Goal: Navigation & Orientation: Find specific page/section

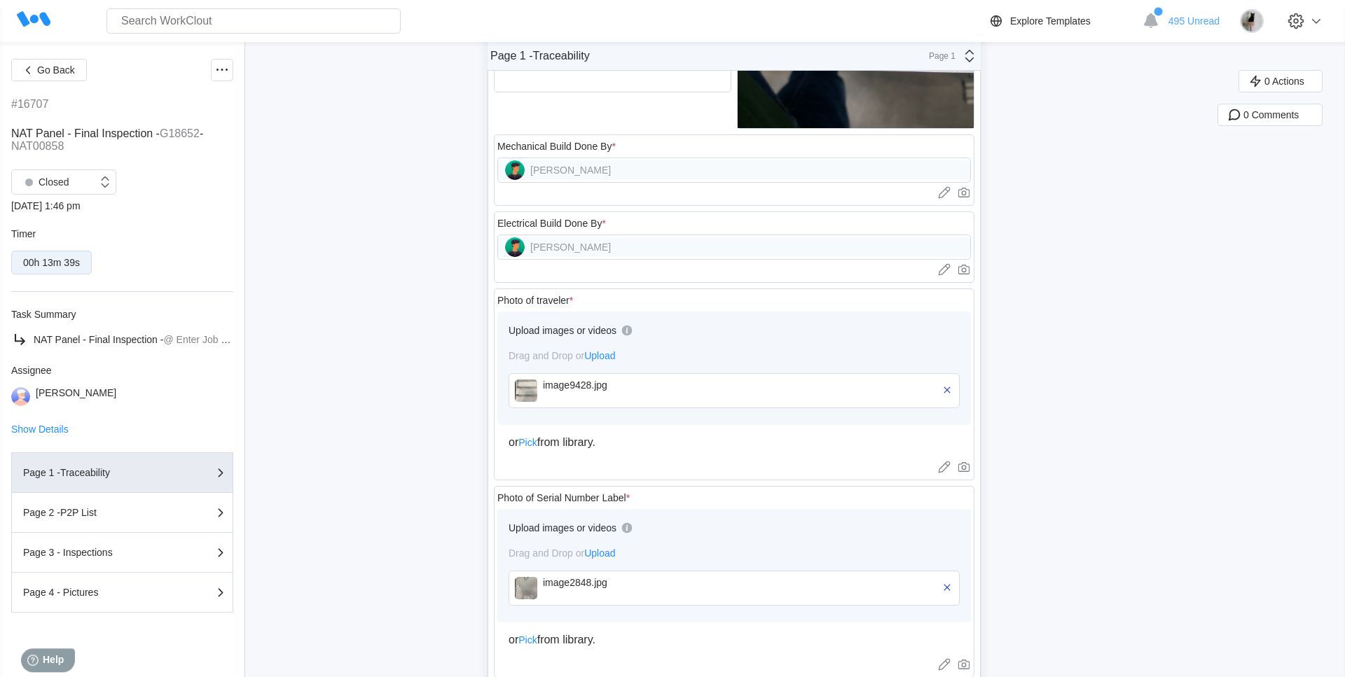
scroll to position [597, 0]
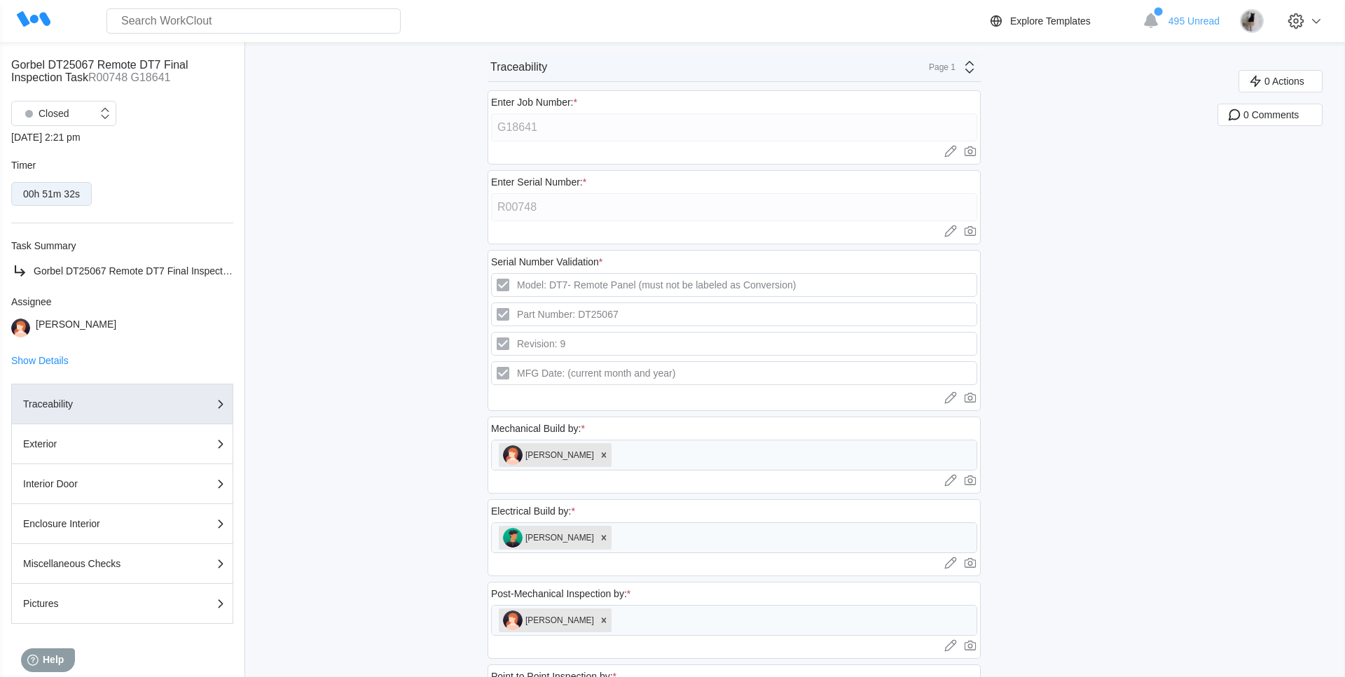
scroll to position [81, 0]
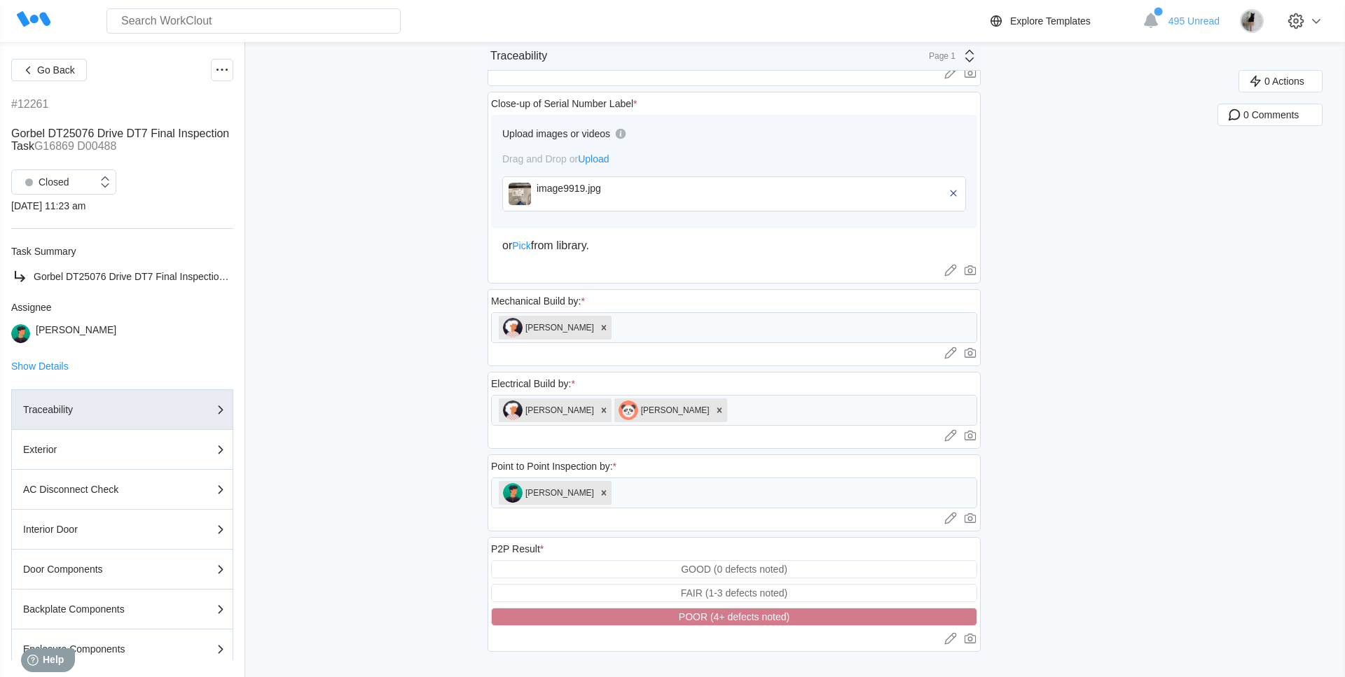
scroll to position [530, 0]
click at [189, 434] on button "Exterior" at bounding box center [122, 450] width 222 height 40
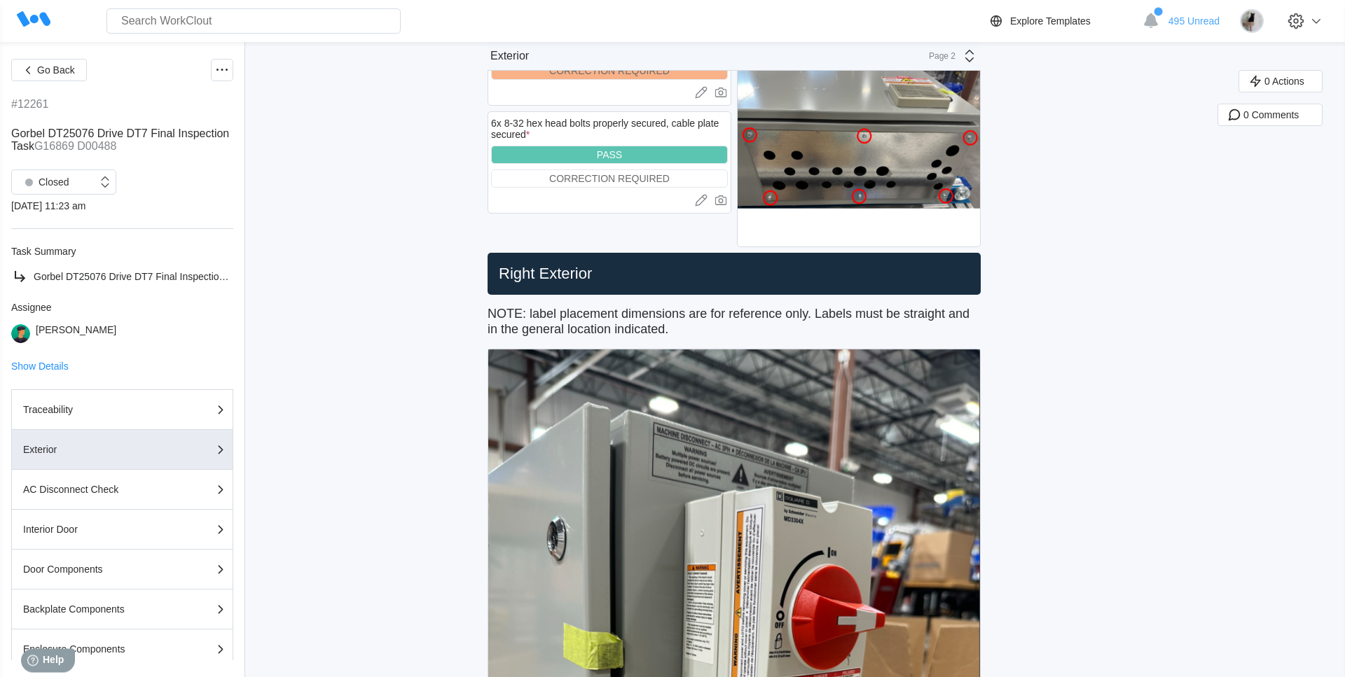
scroll to position [816, 0]
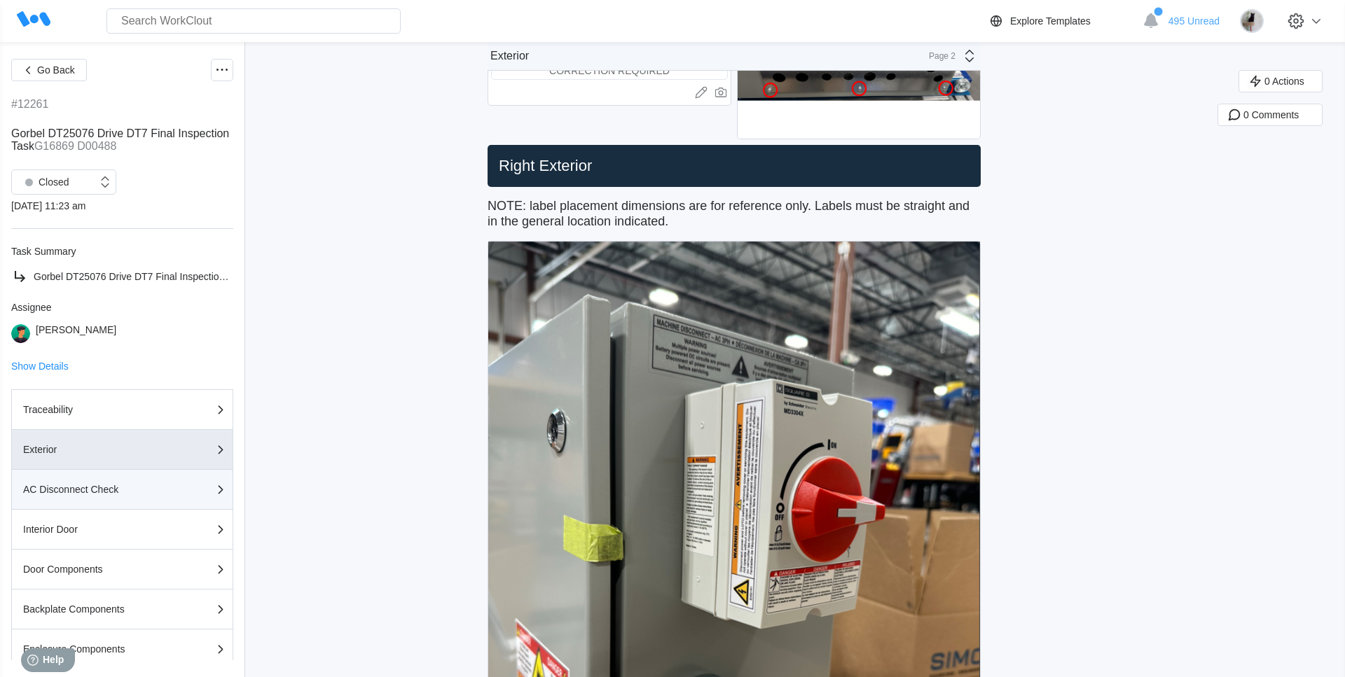
click at [197, 497] on div "button" at bounding box center [192, 489] width 58 height 17
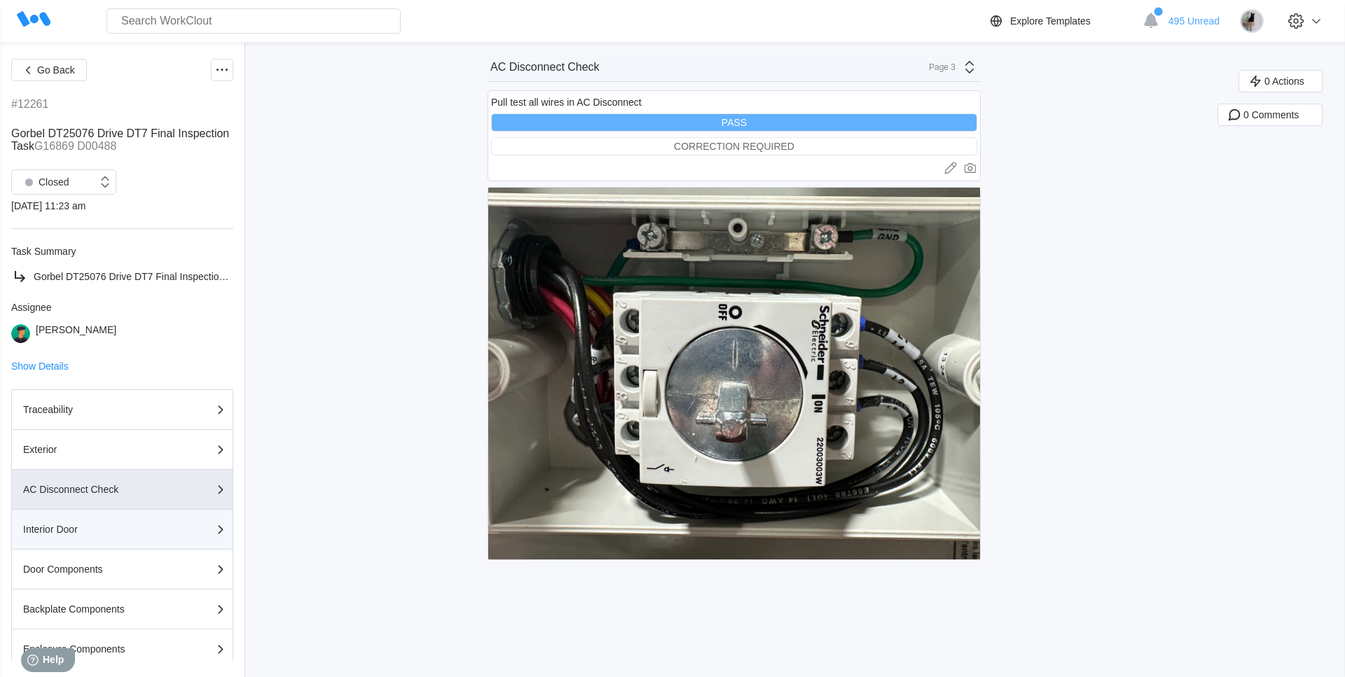
click at [186, 540] on button "Interior Door" at bounding box center [122, 530] width 222 height 40
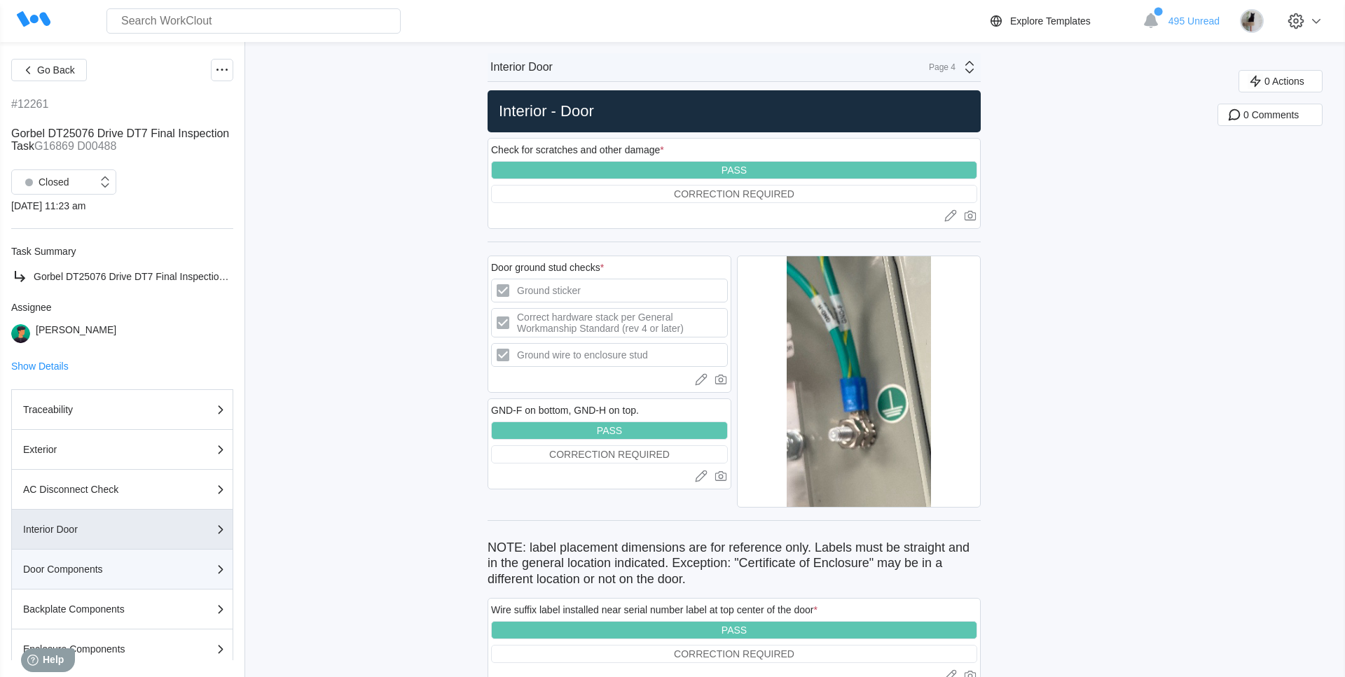
click at [188, 578] on div "button" at bounding box center [192, 569] width 58 height 17
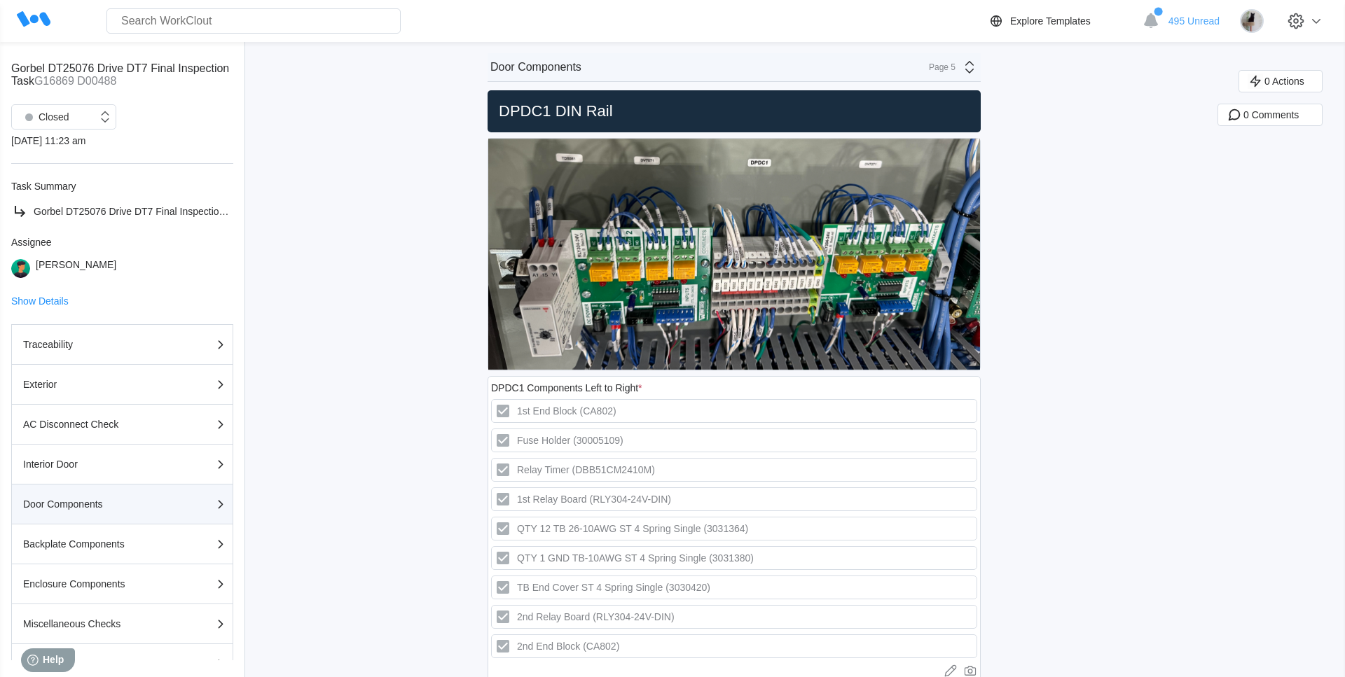
scroll to position [136, 0]
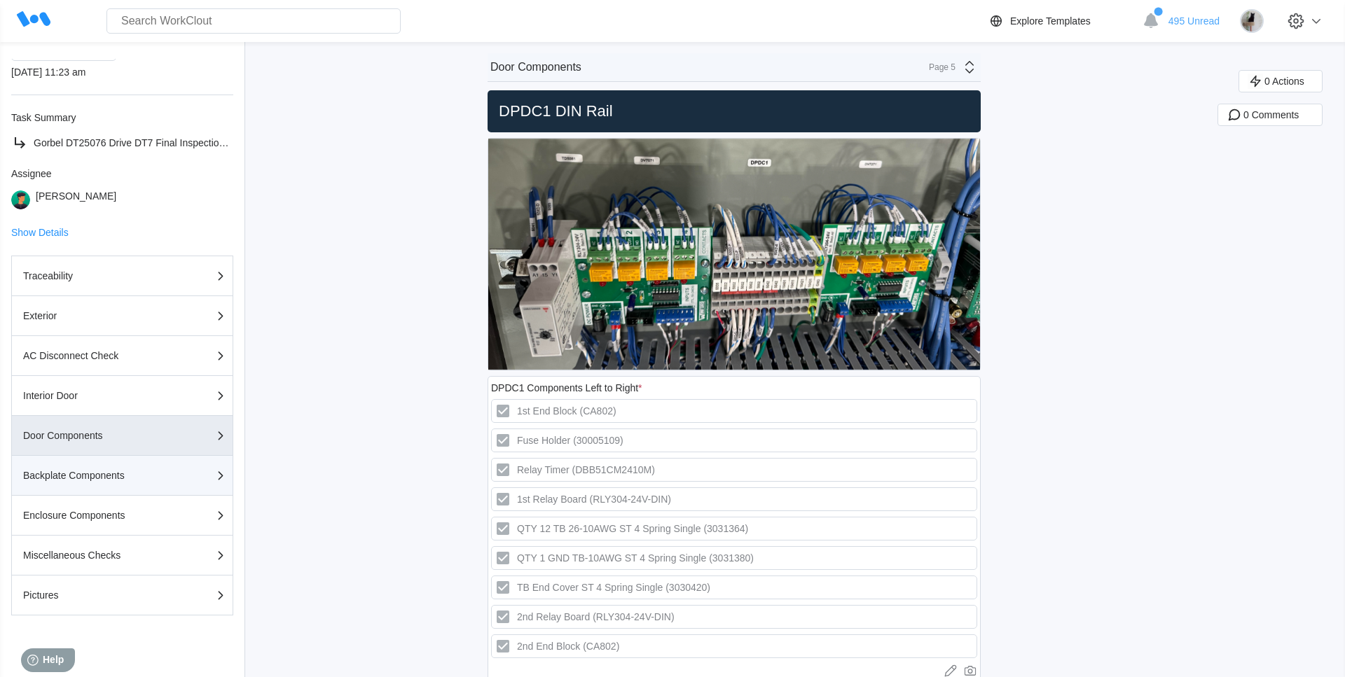
click at [141, 475] on div "Backplate Components" at bounding box center [93, 476] width 140 height 10
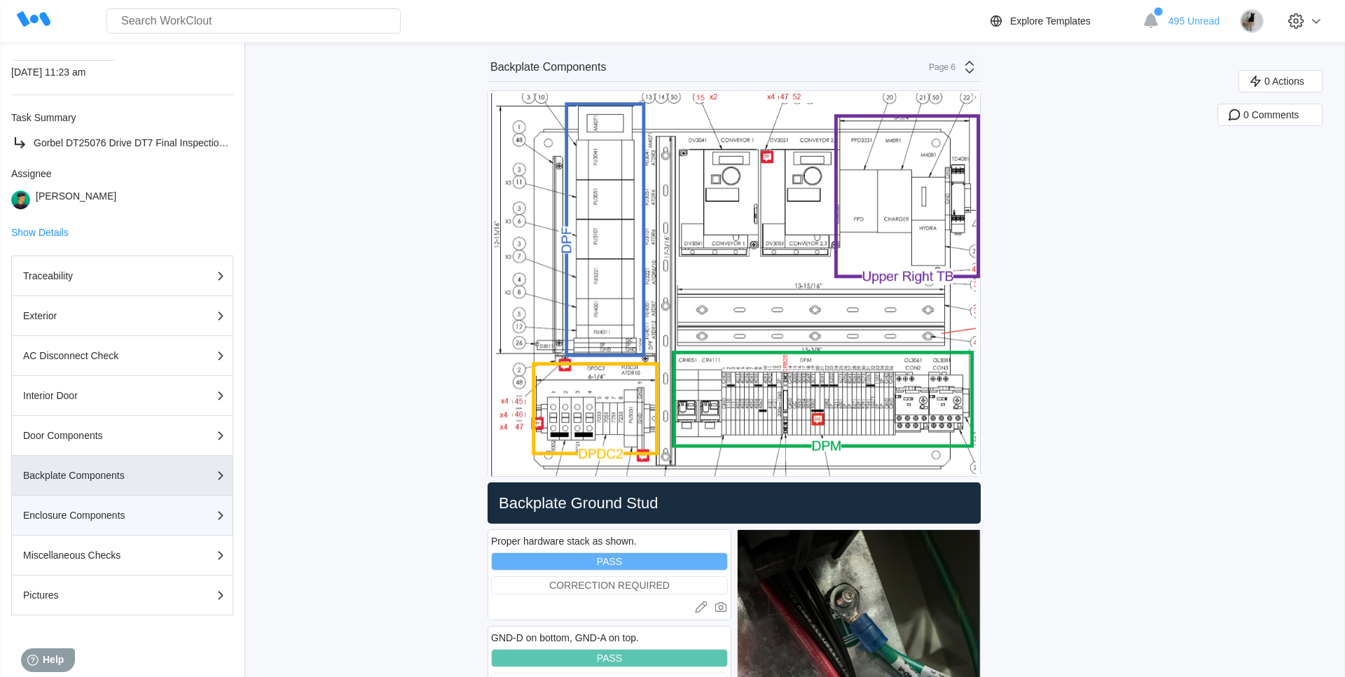
click at [140, 506] on button "Enclosure Components" at bounding box center [122, 516] width 222 height 40
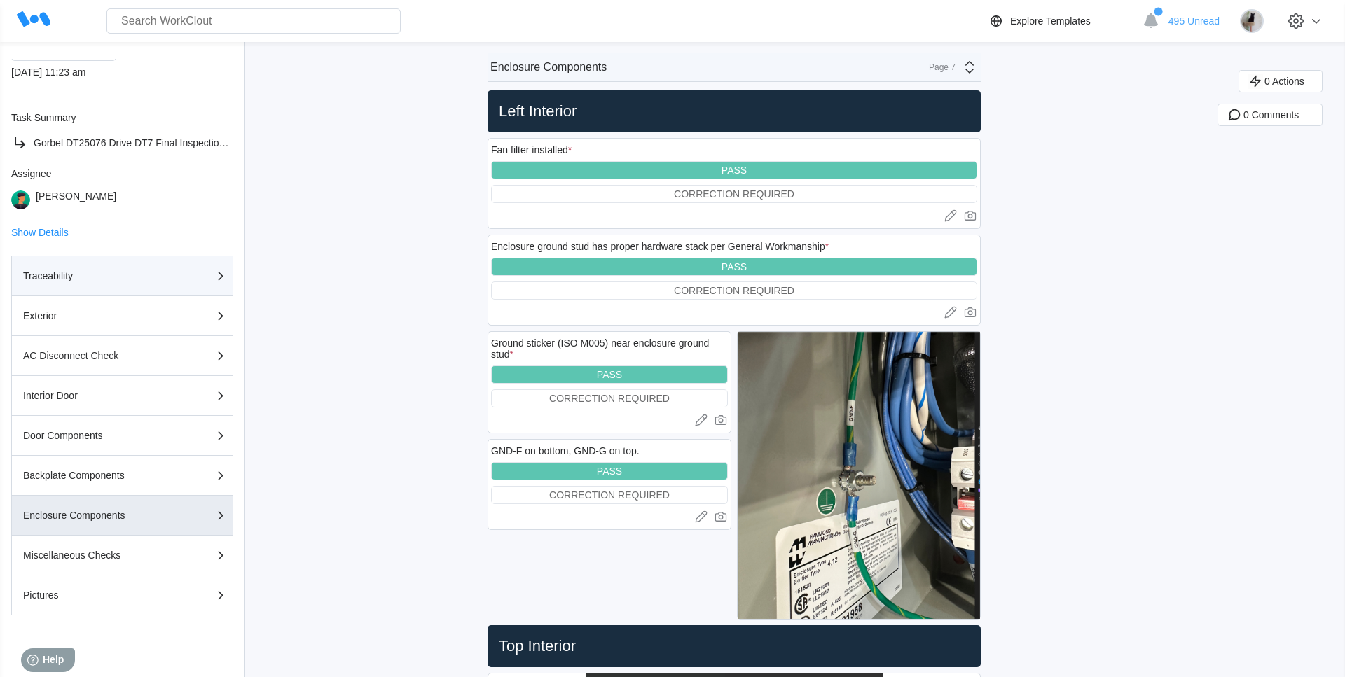
click at [200, 275] on div "button" at bounding box center [192, 276] width 58 height 17
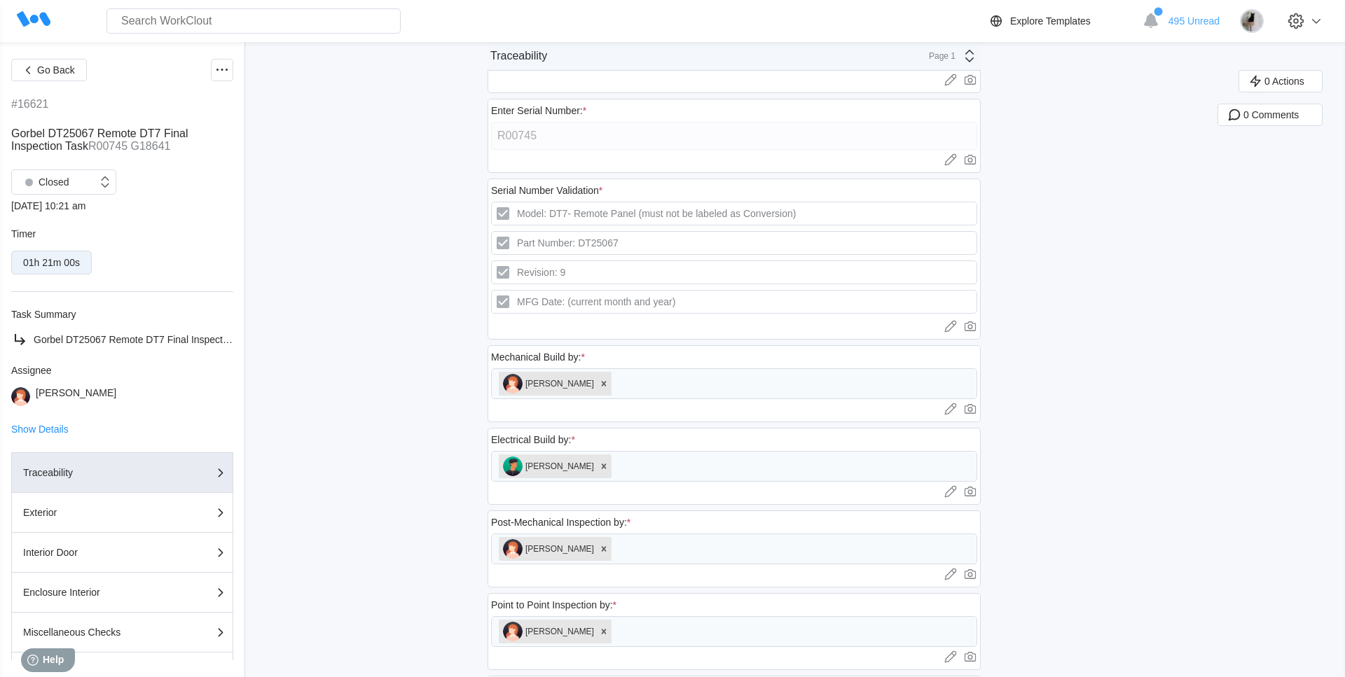
scroll to position [71, 0]
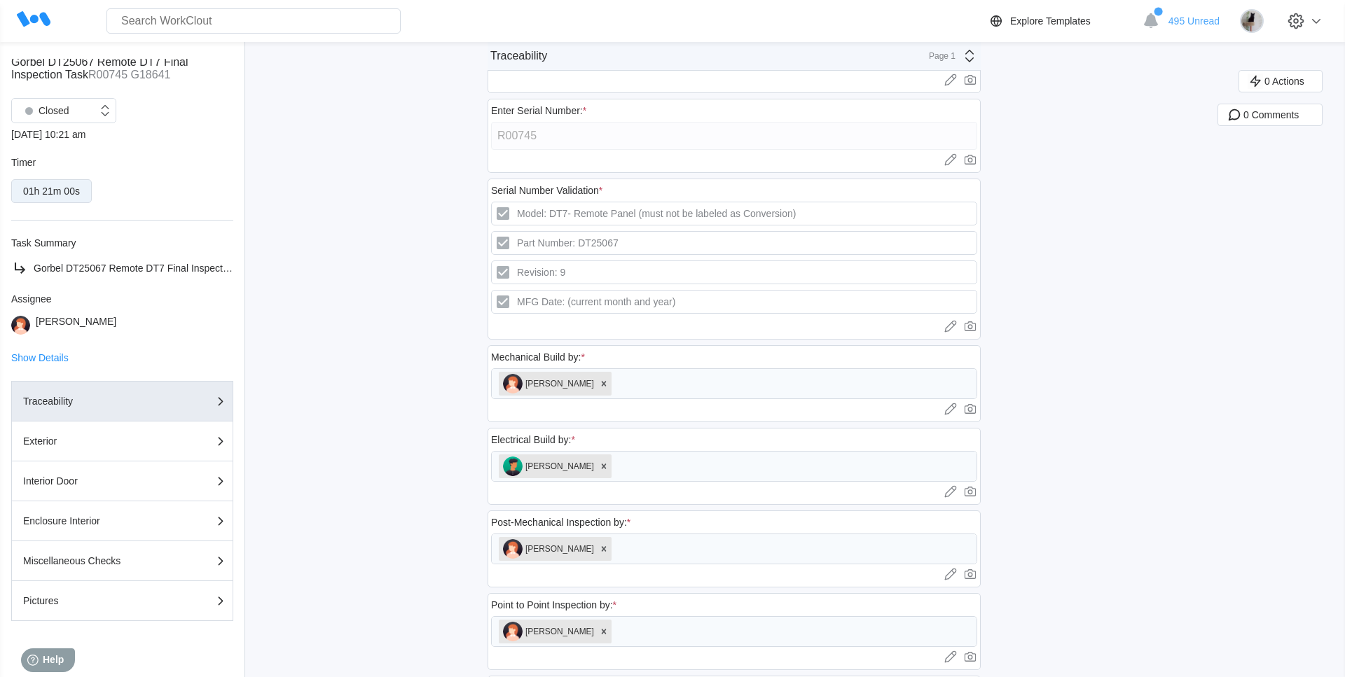
click at [298, 202] on div "Go Back #16621 Gorbel DT25067 Remote DT7 Final Inspection Task R00745 G18641 Cl…" at bounding box center [672, 690] width 1345 height 1438
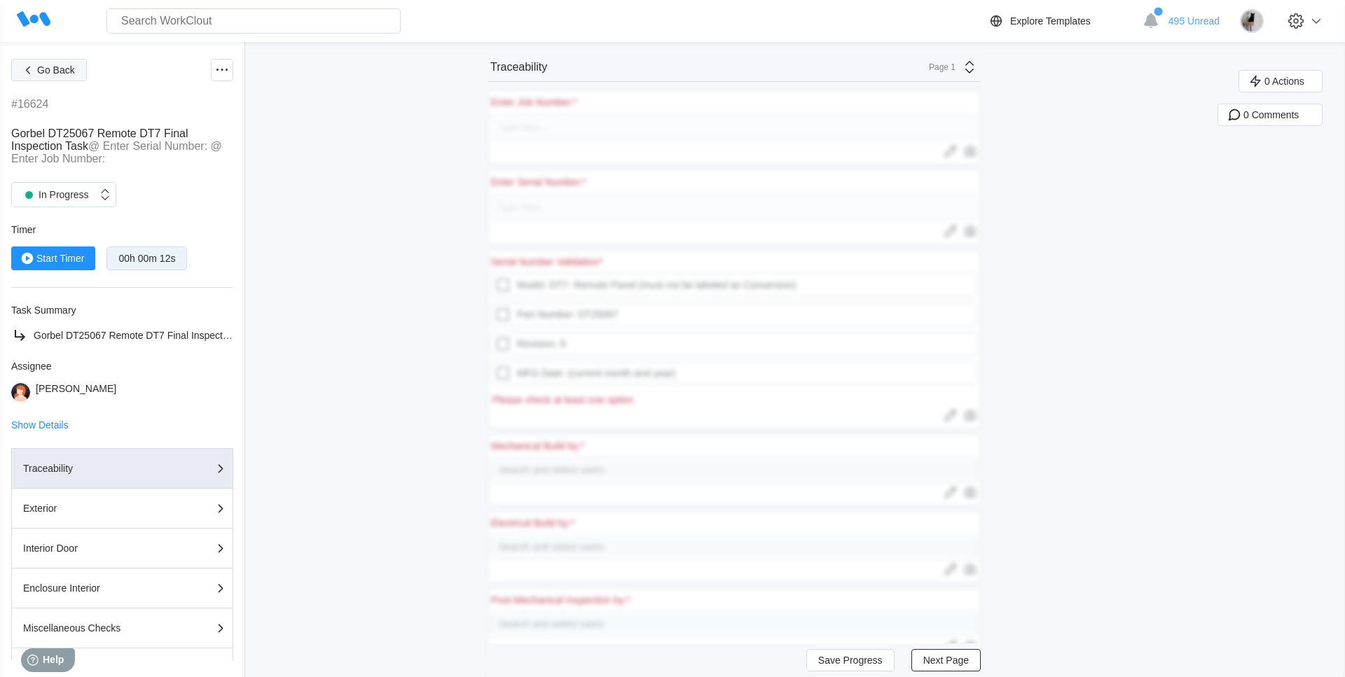
click at [59, 71] on span "Go Back" at bounding box center [56, 70] width 38 height 10
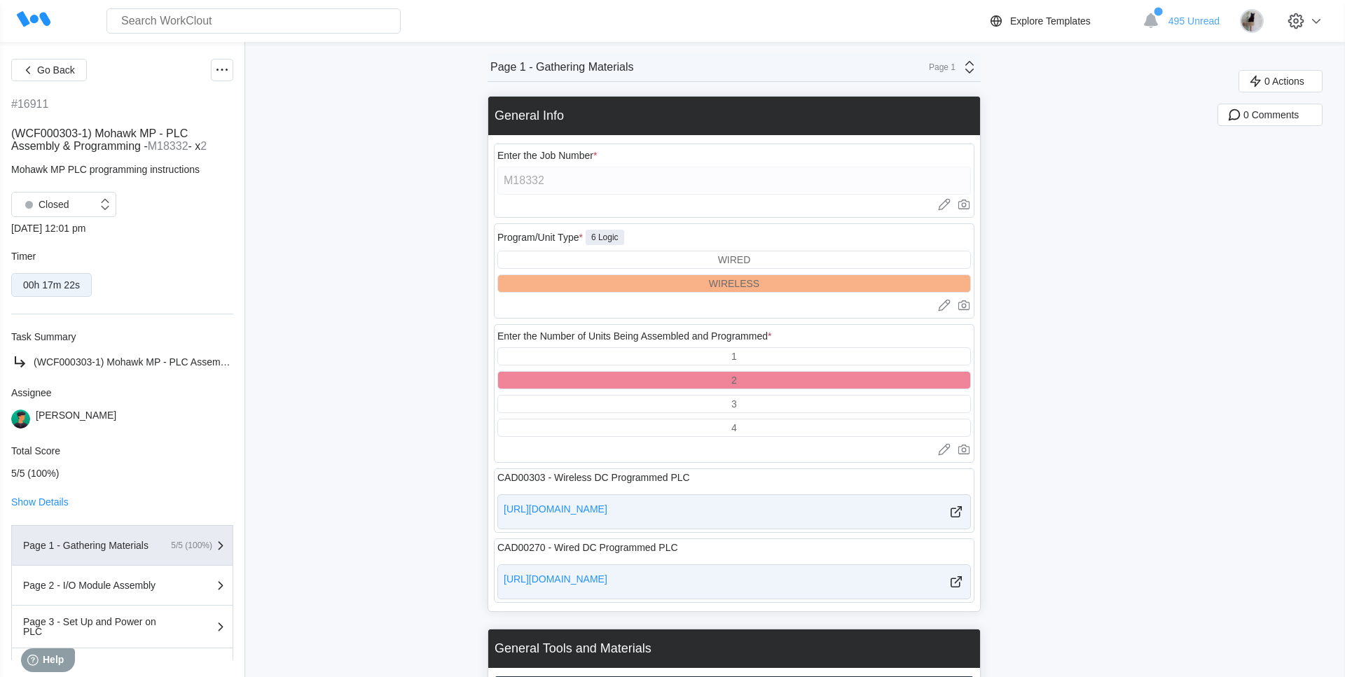
scroll to position [71, 0]
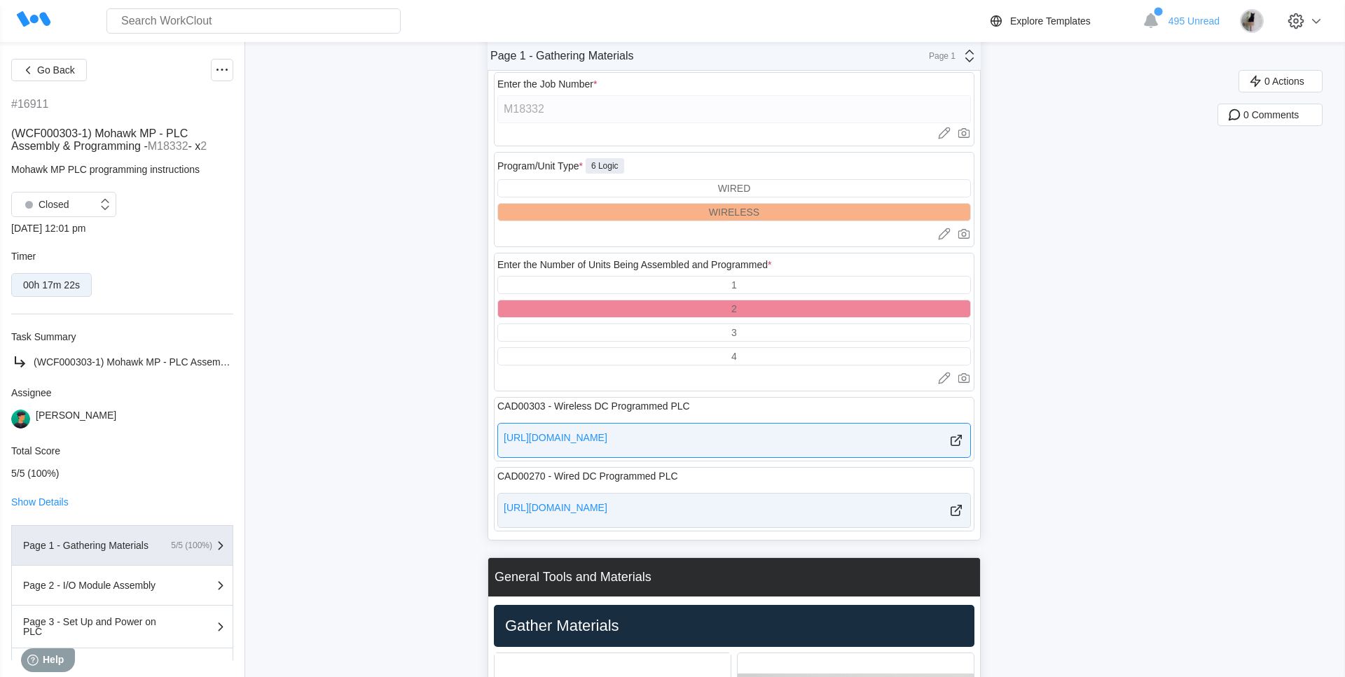
click at [607, 448] on div "[URL][DOMAIN_NAME]" at bounding box center [556, 440] width 104 height 17
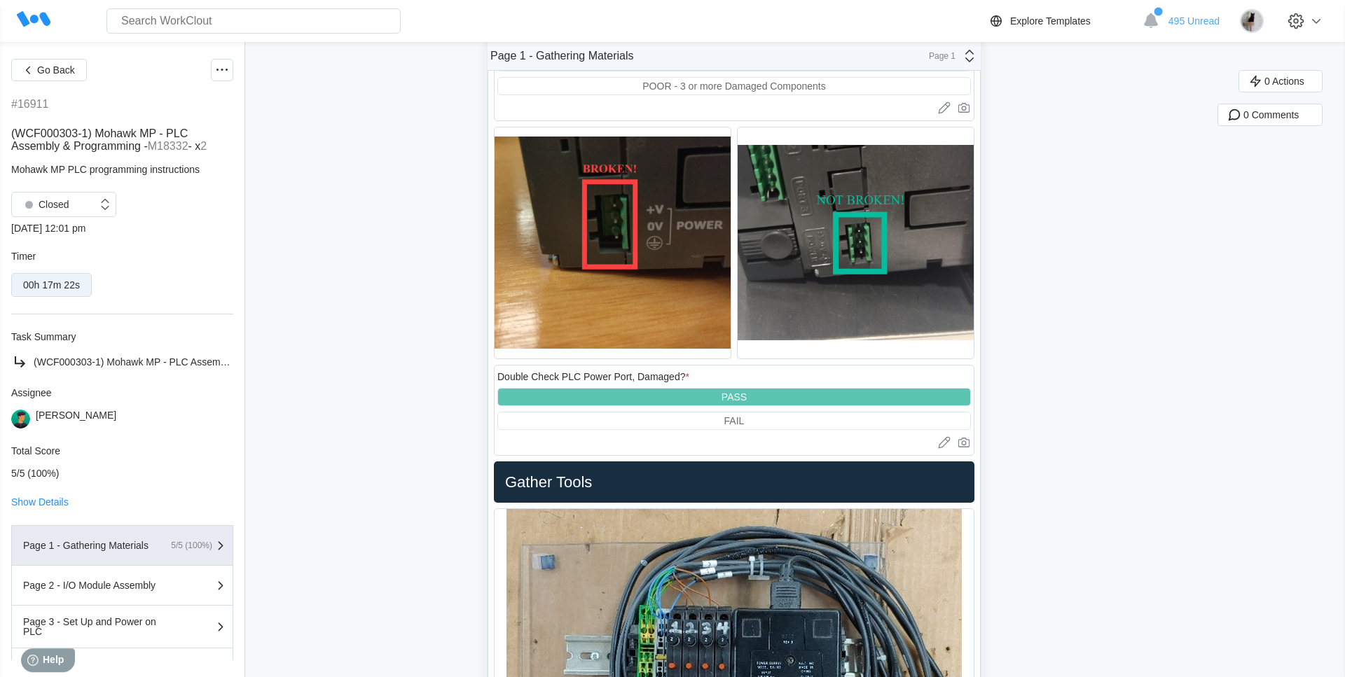
scroll to position [929, 0]
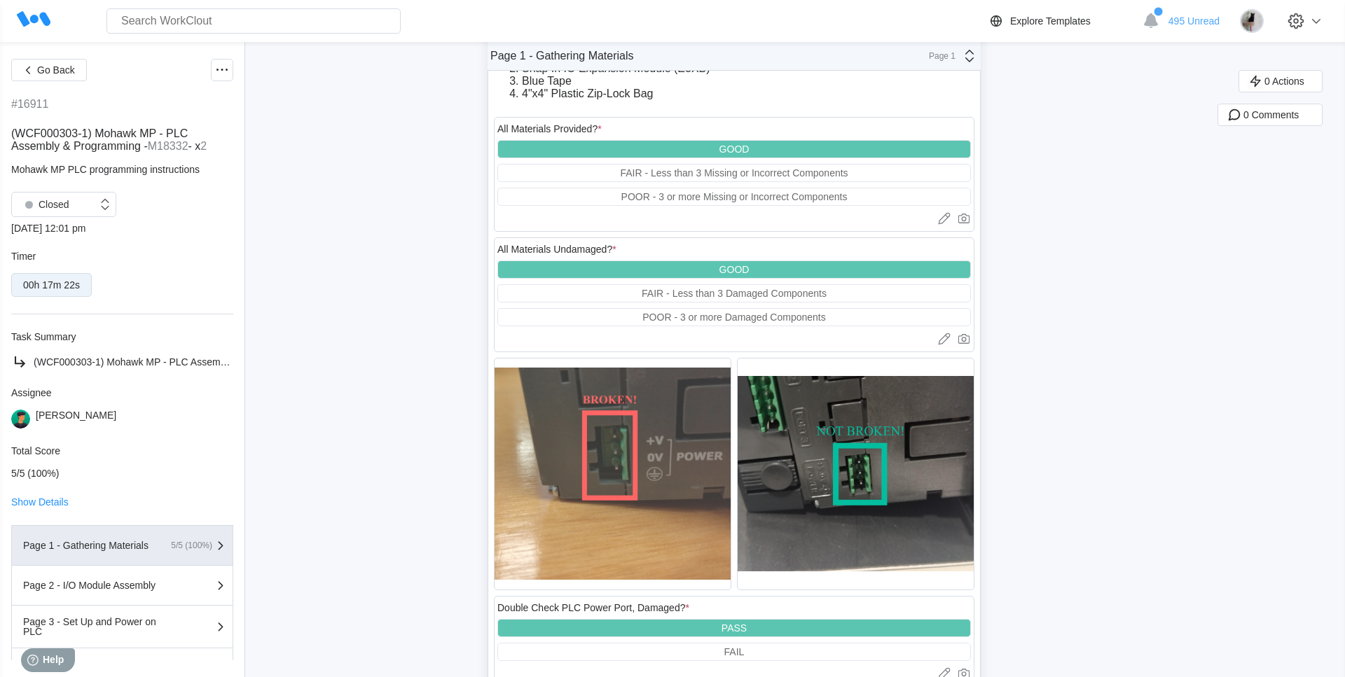
click at [635, 494] on img at bounding box center [612, 474] width 236 height 231
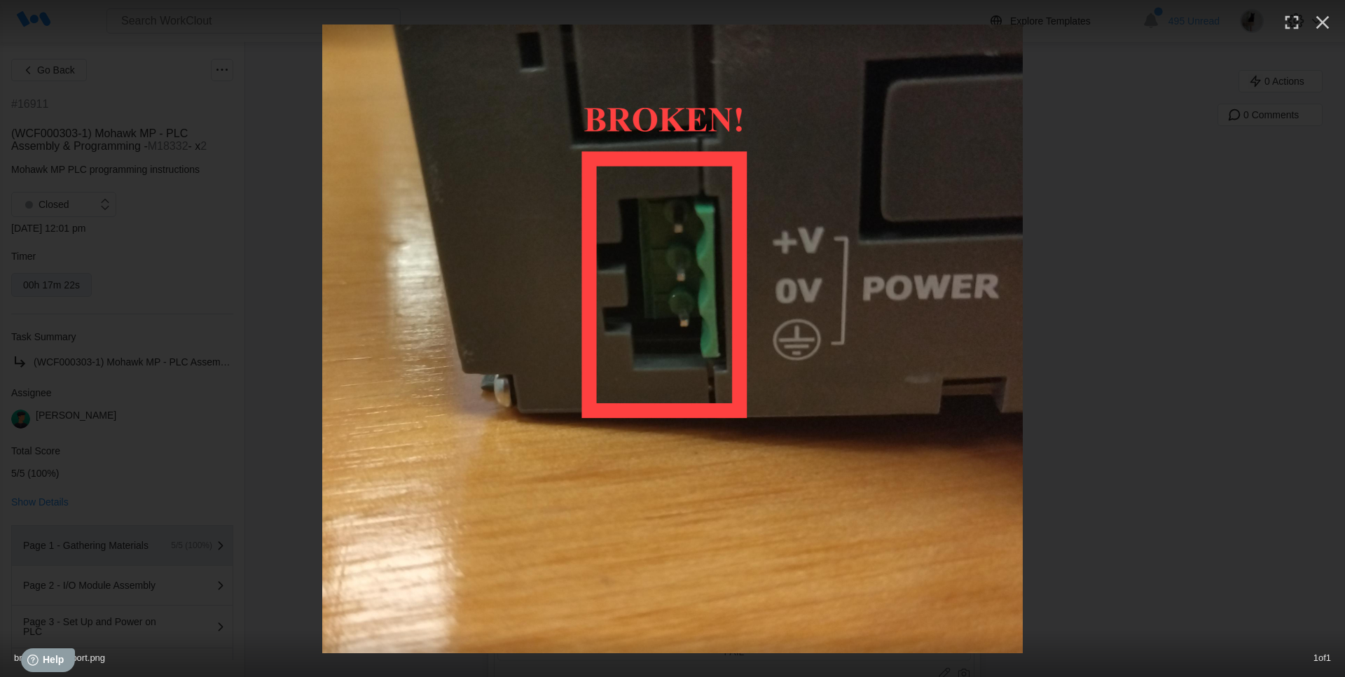
click at [1193, 193] on div at bounding box center [672, 339] width 1345 height 629
click at [1321, 29] on icon "button" at bounding box center [1322, 22] width 22 height 22
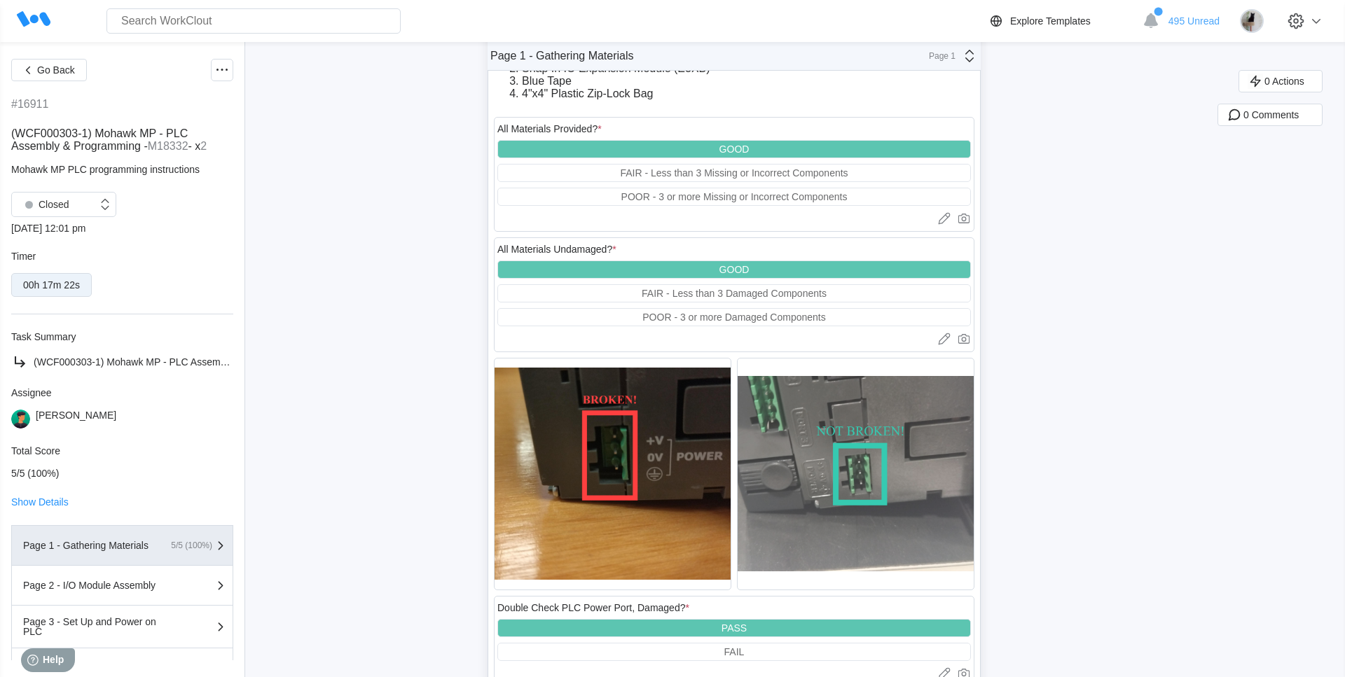
click at [902, 548] on img at bounding box center [855, 474] width 236 height 231
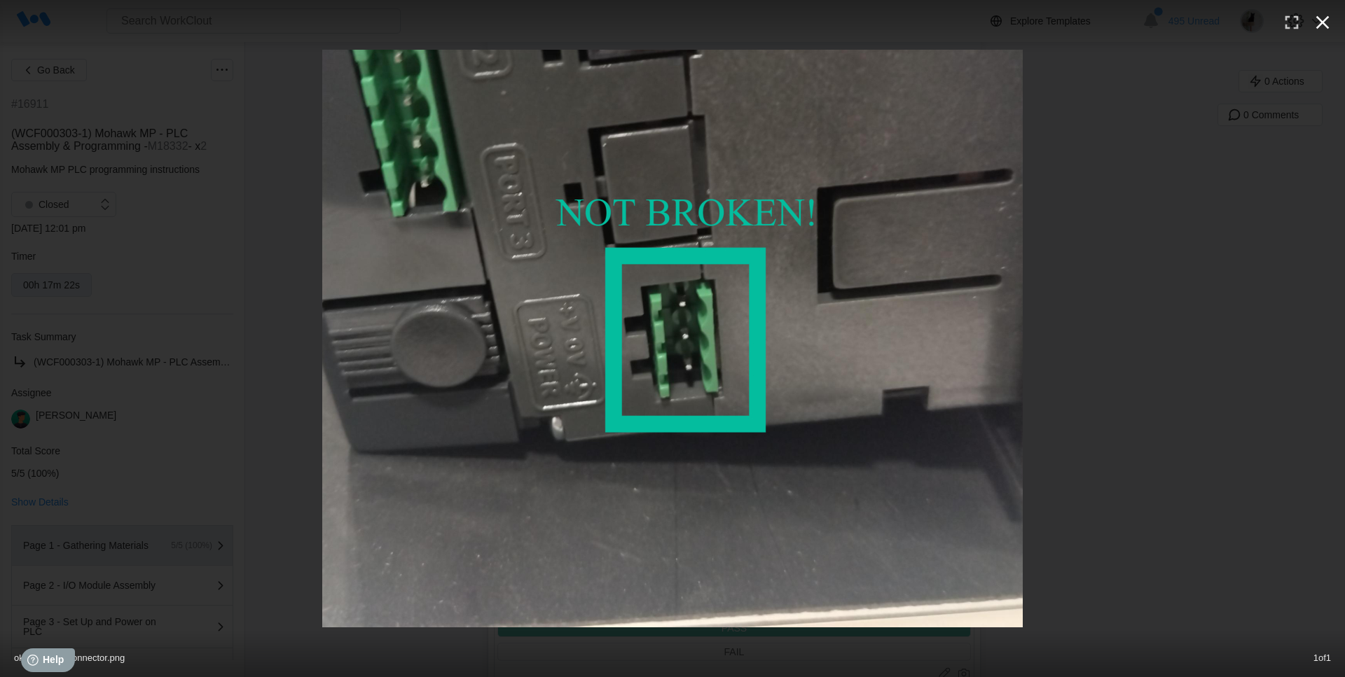
click at [1327, 19] on icon "button" at bounding box center [1322, 22] width 22 height 22
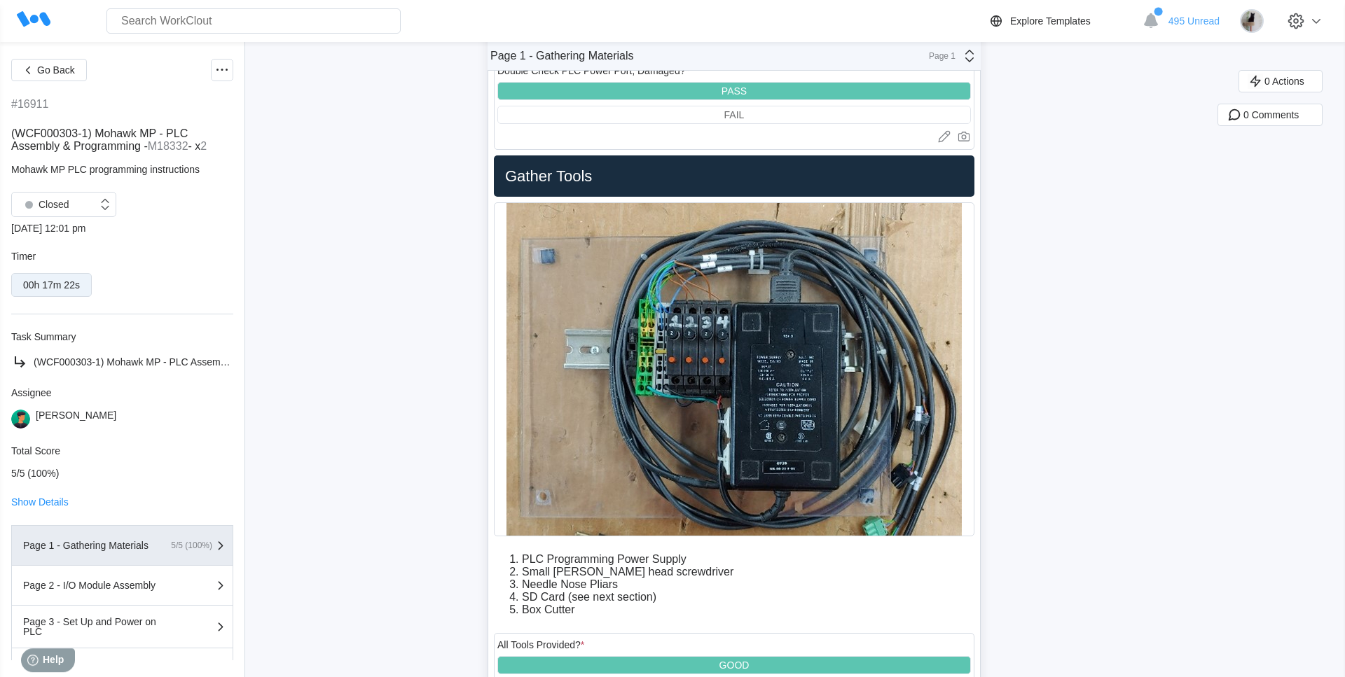
scroll to position [1500, 0]
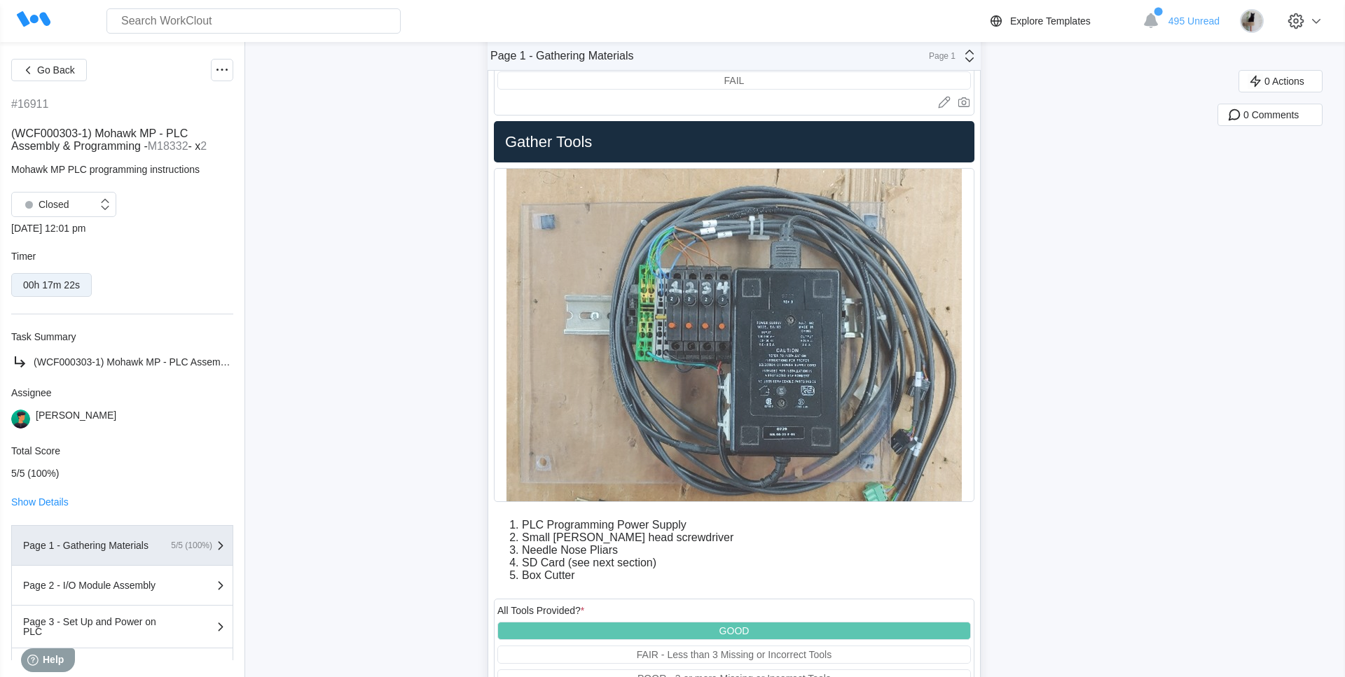
click at [706, 339] on img at bounding box center [733, 335] width 455 height 333
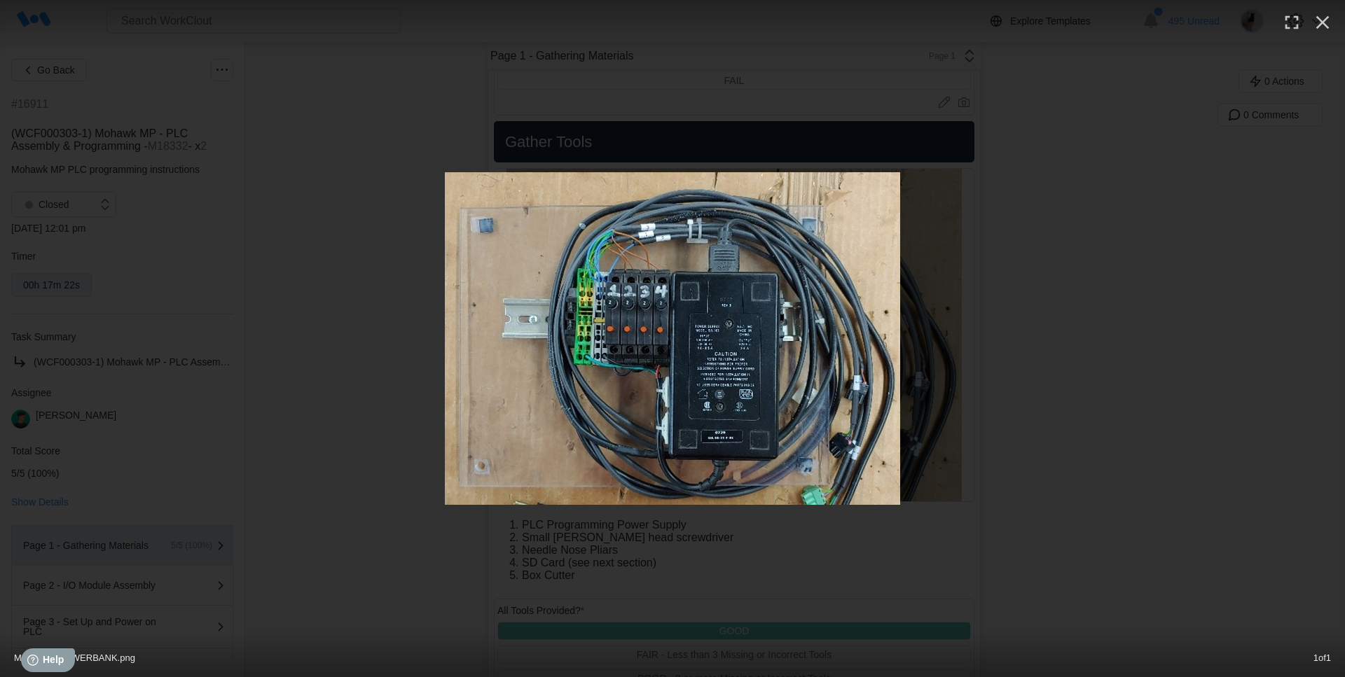
click at [702, 378] on img at bounding box center [672, 338] width 455 height 333
click at [1029, 292] on div at bounding box center [672, 338] width 1345 height 333
click at [1312, 25] on icon "button" at bounding box center [1322, 22] width 22 height 22
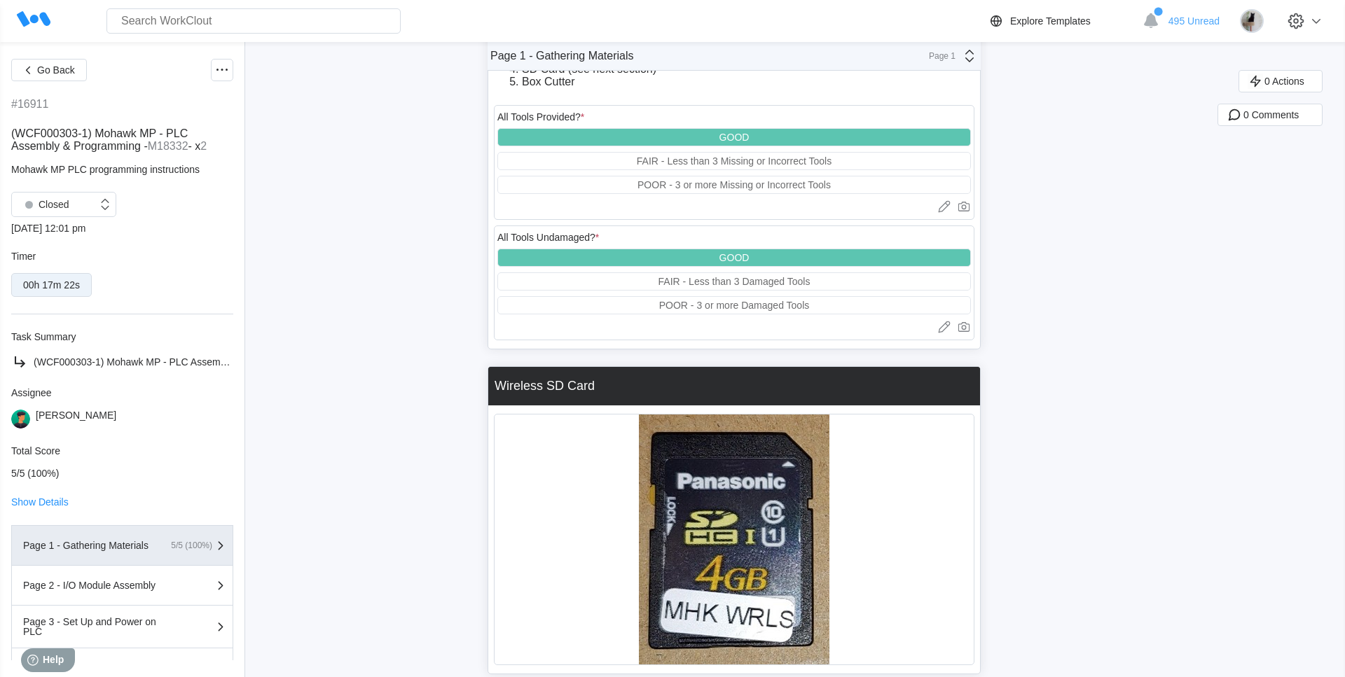
scroll to position [2137, 0]
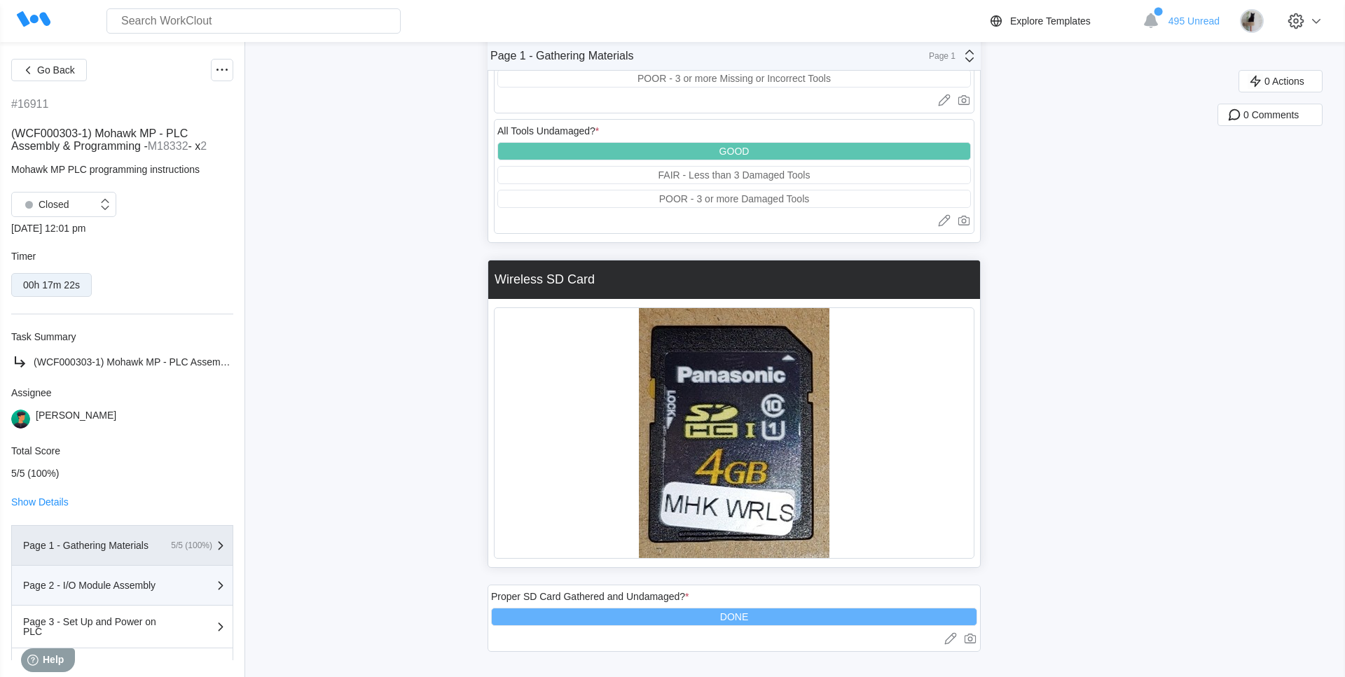
click at [88, 590] on div "Page 2 - I/O Module Assembly" at bounding box center [93, 586] width 140 height 10
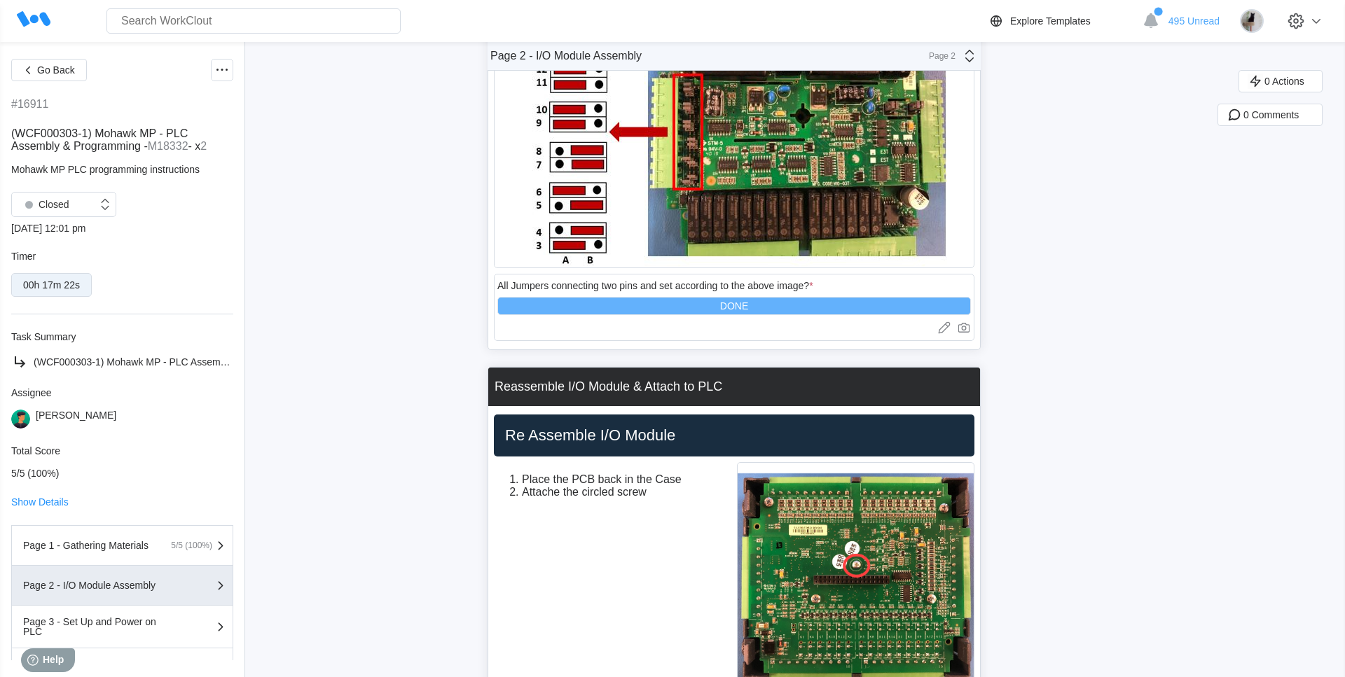
scroll to position [627, 0]
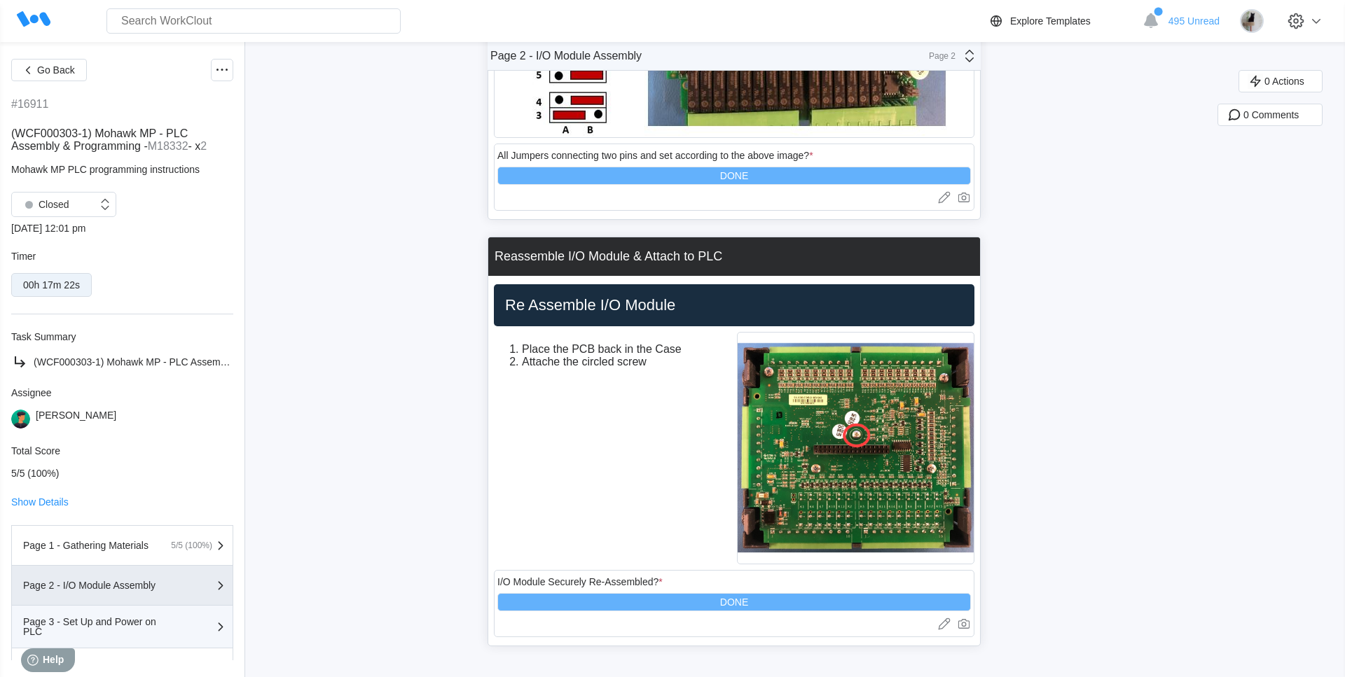
click at [127, 625] on div "Page 3 - Set Up and Power on PLC" at bounding box center [93, 627] width 140 height 20
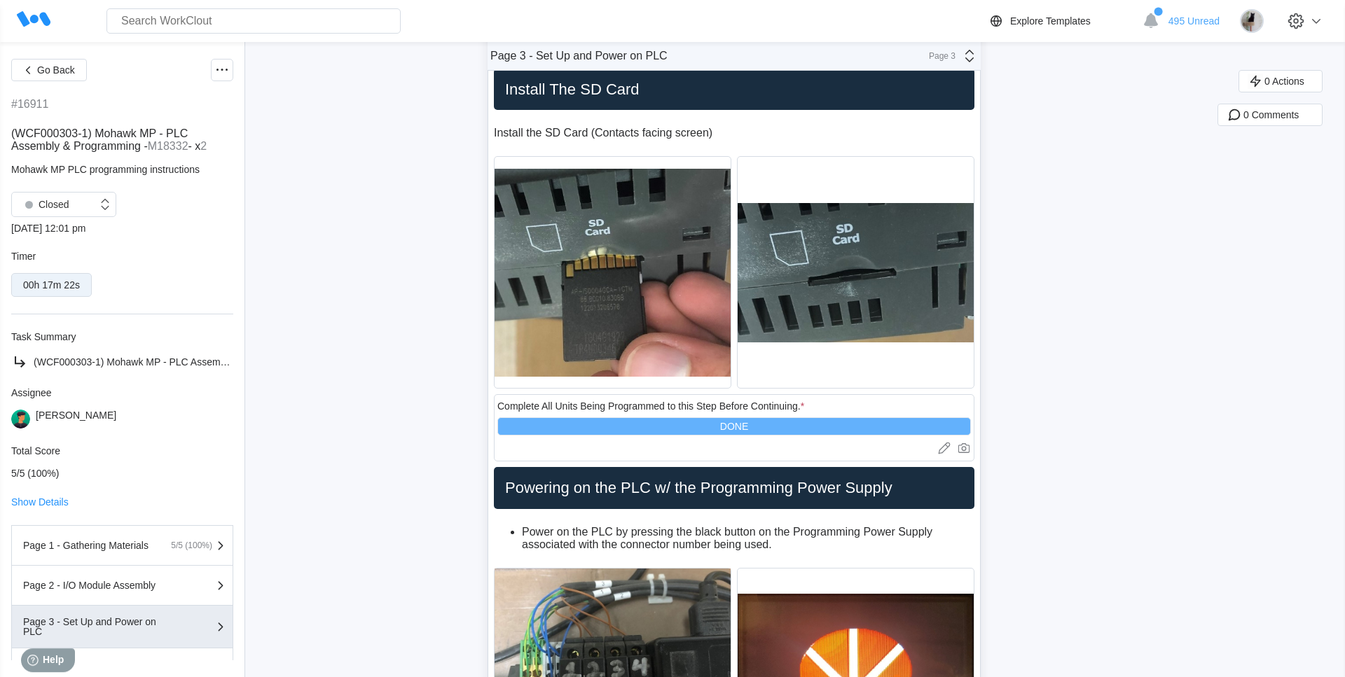
scroll to position [2407, 0]
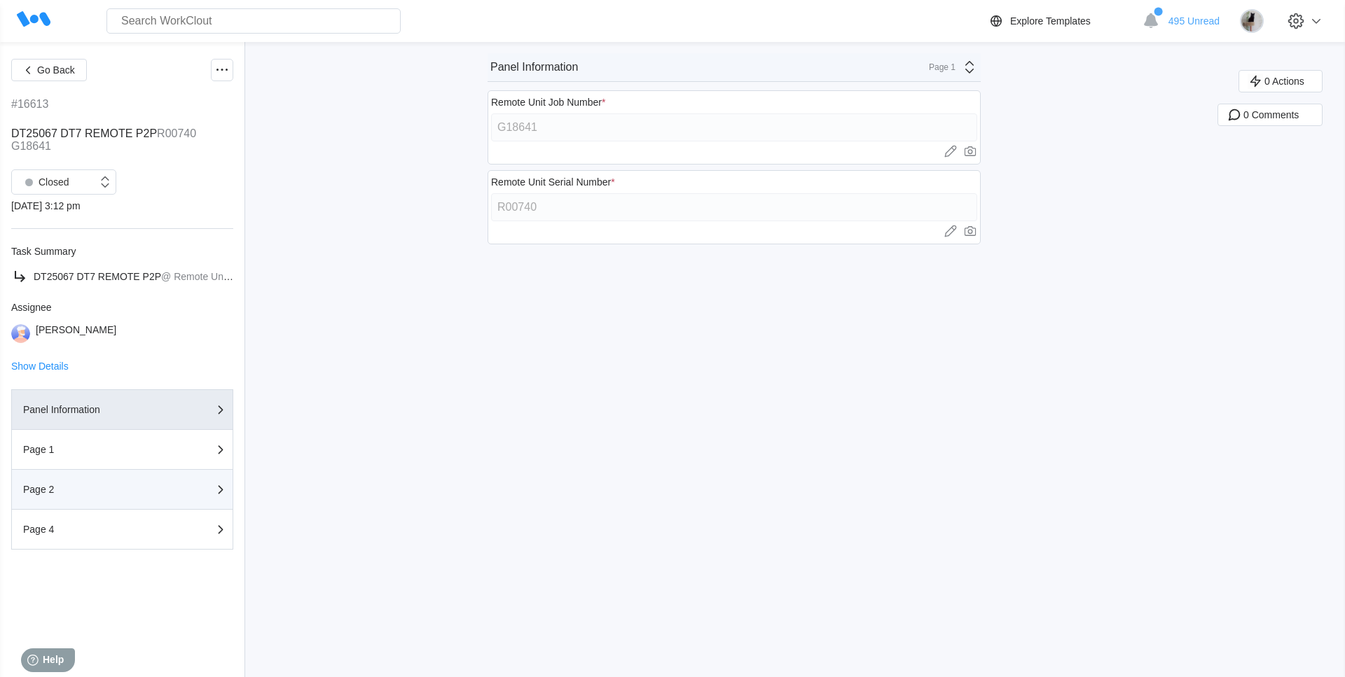
click at [79, 473] on button "Page 2" at bounding box center [122, 490] width 222 height 40
